Goal: Navigation & Orientation: Find specific page/section

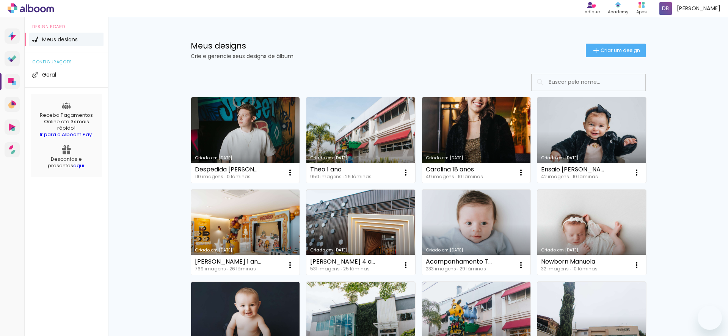
click at [0, 0] on slot "Mais álbuns" at bounding box center [0, 0] width 0 height 0
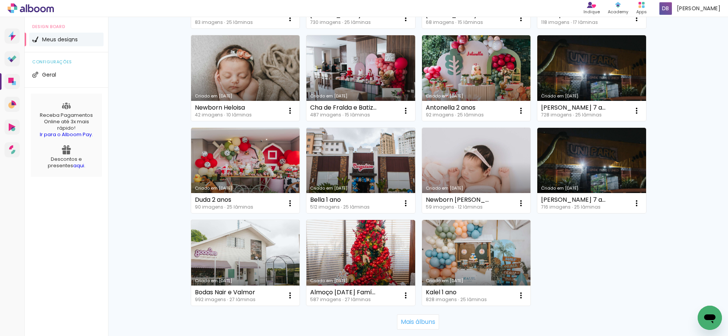
scroll to position [988, 0]
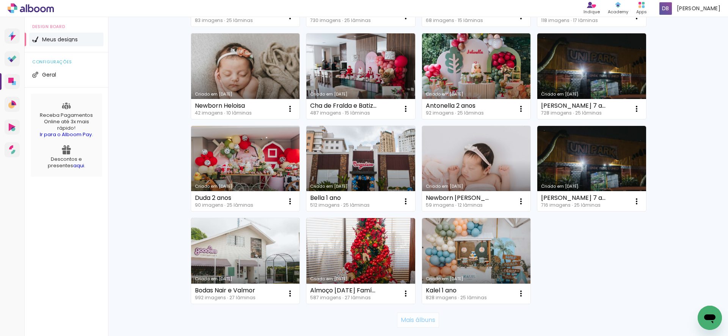
click at [0, 0] on slot "Mais álbuns" at bounding box center [0, 0] width 0 height 0
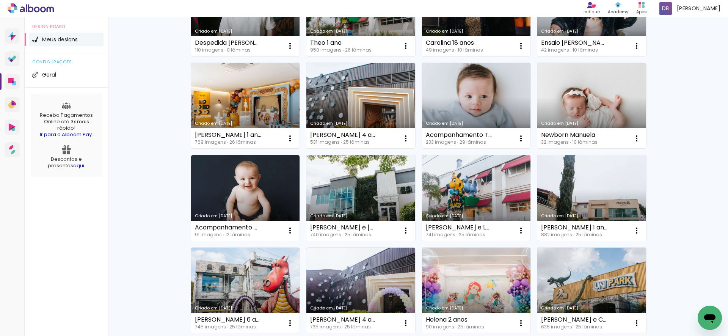
scroll to position [0, 0]
